Goal: Manage account settings

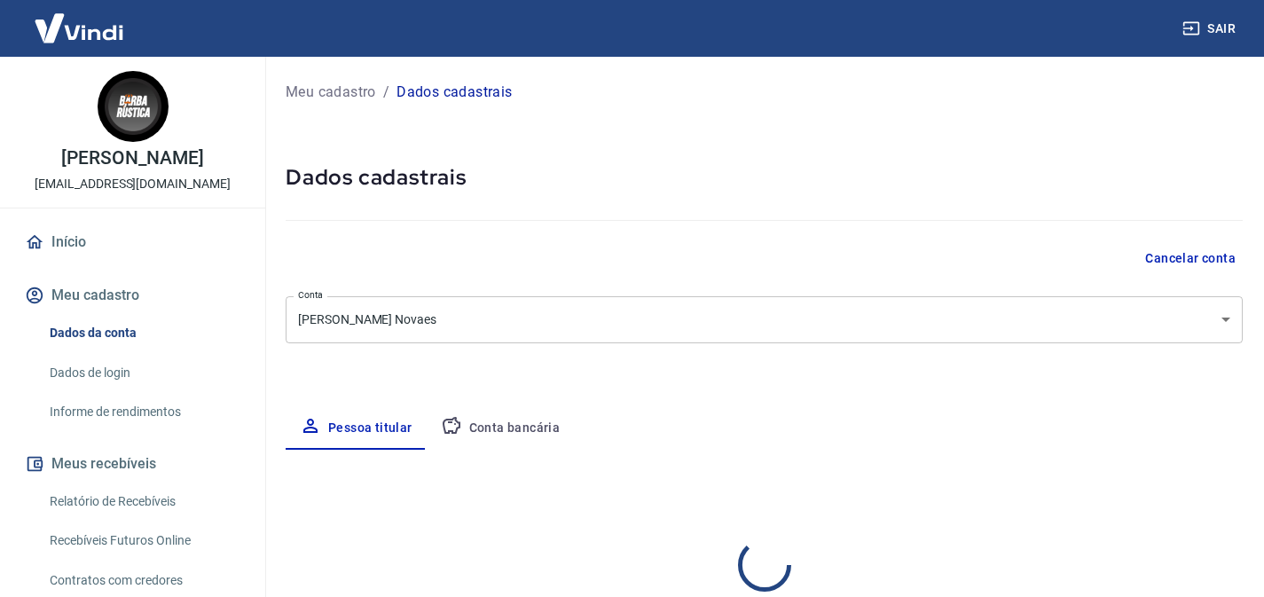
select select "BA"
select select "business"
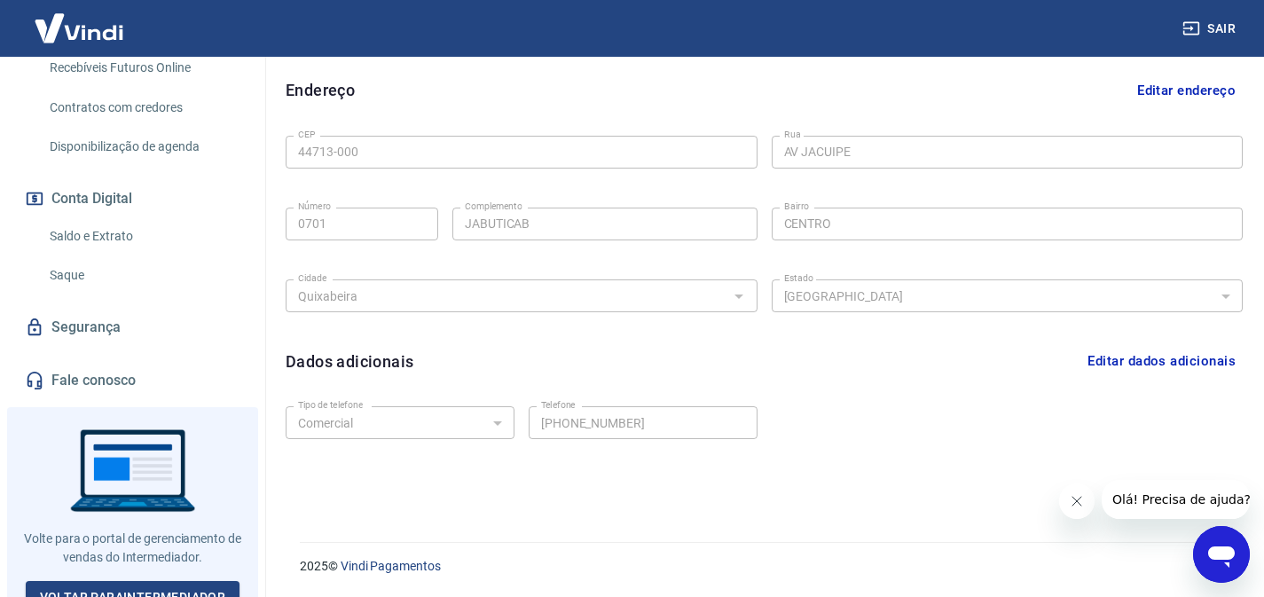
scroll to position [490, 0]
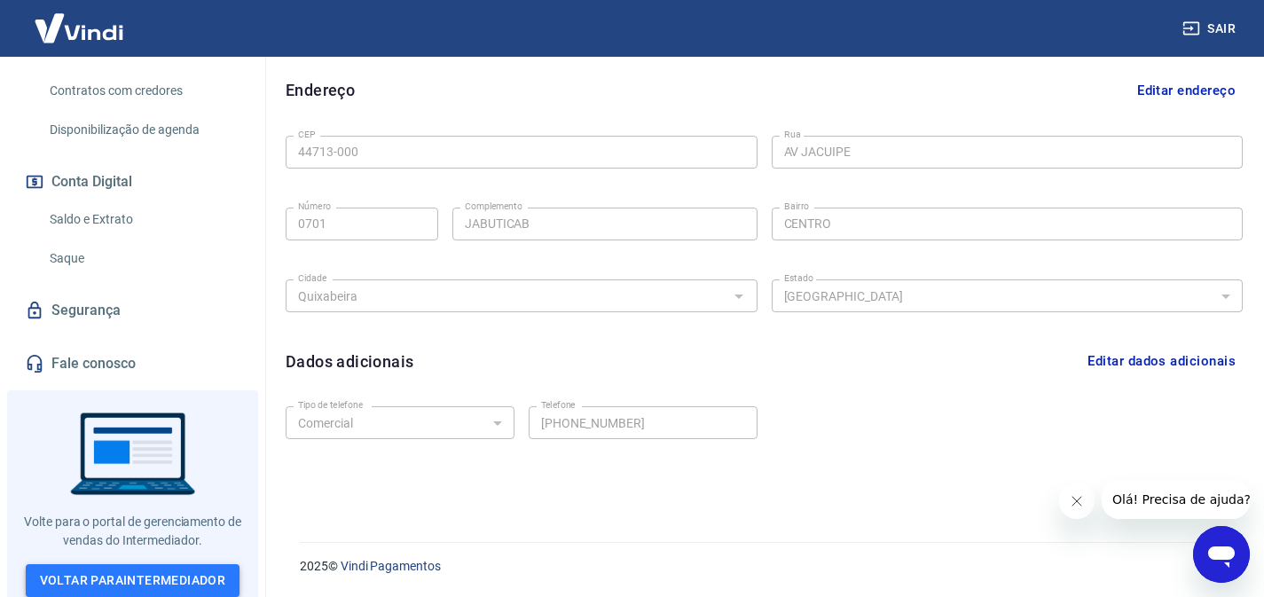
click at [173, 566] on link "Voltar para Intermediador" at bounding box center [133, 580] width 215 height 33
